Goal: Task Accomplishment & Management: Use online tool/utility

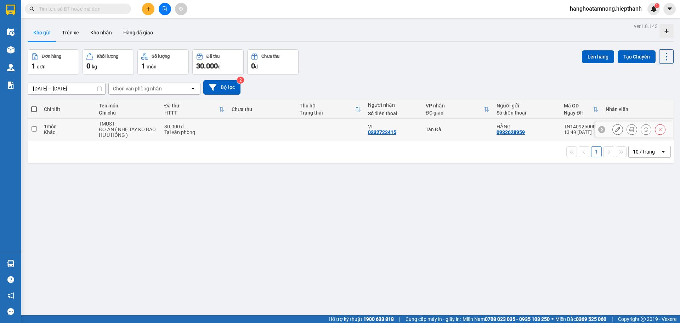
click at [630, 129] on icon at bounding box center [632, 129] width 5 height 5
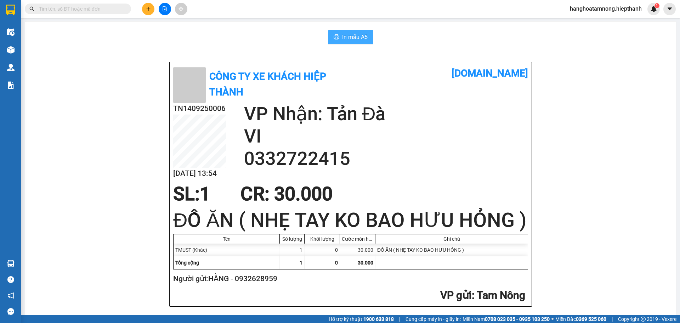
click at [350, 38] on span "In mẫu A5" at bounding box center [355, 37] width 26 height 9
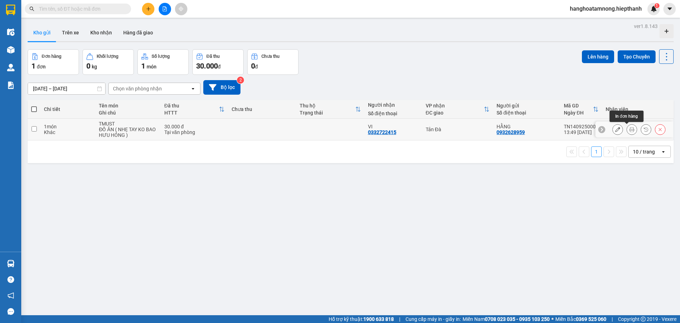
click at [630, 130] on icon at bounding box center [632, 129] width 5 height 5
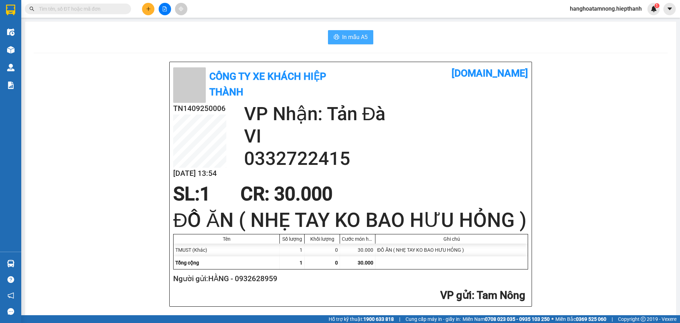
click at [346, 33] on button "In mẫu A5" at bounding box center [350, 37] width 45 height 14
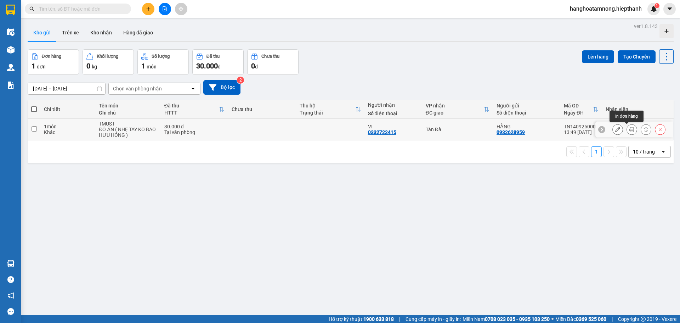
click at [630, 129] on icon at bounding box center [632, 129] width 5 height 5
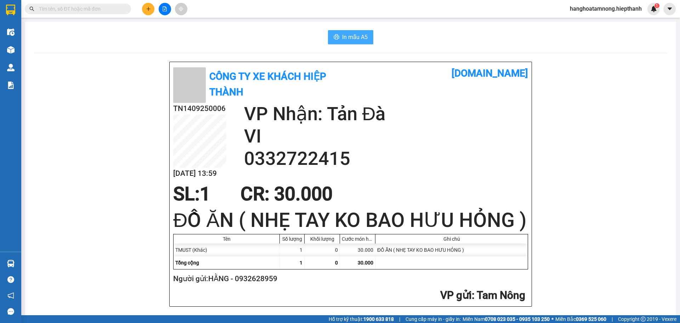
click at [363, 40] on span "In mẫu A5" at bounding box center [355, 37] width 26 height 9
